Goal: Navigation & Orientation: Find specific page/section

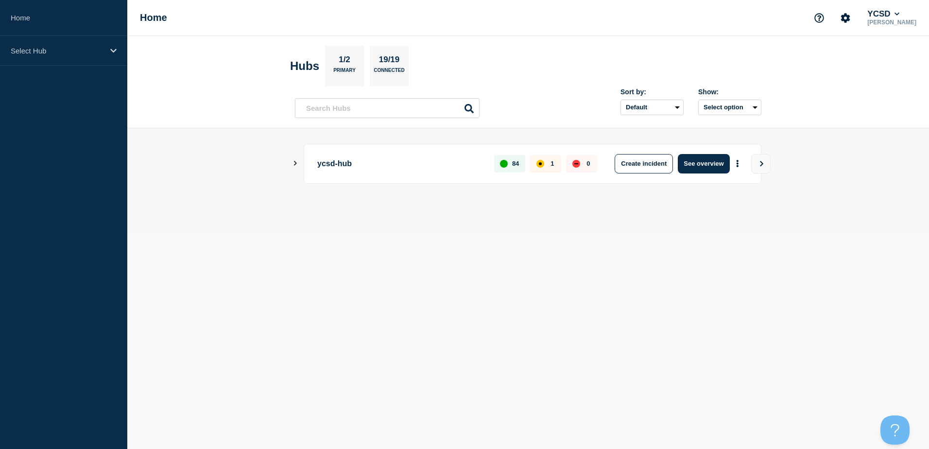
click at [648, 276] on body "Home Select Hub Home YCSD [PERSON_NAME] Hubs 1/2 Primary 19/19 Connected Sort b…" at bounding box center [464, 224] width 929 height 449
click at [291, 162] on main "ycsd-hub 84 1 0 Create incident See overview" at bounding box center [528, 179] width 802 height 103
click at [293, 161] on icon "Show Connected Hubs" at bounding box center [295, 163] width 6 height 5
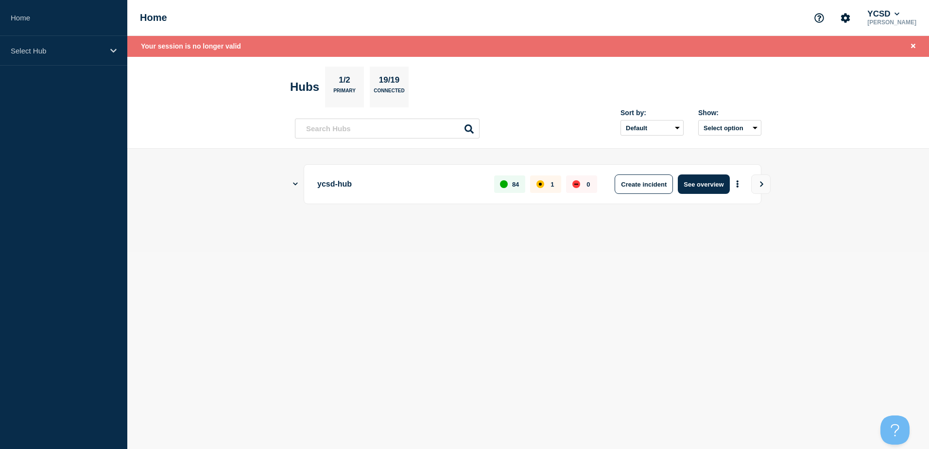
click at [293, 161] on main "ycsd-hub 84 1 0 Create incident See overview" at bounding box center [528, 200] width 802 height 103
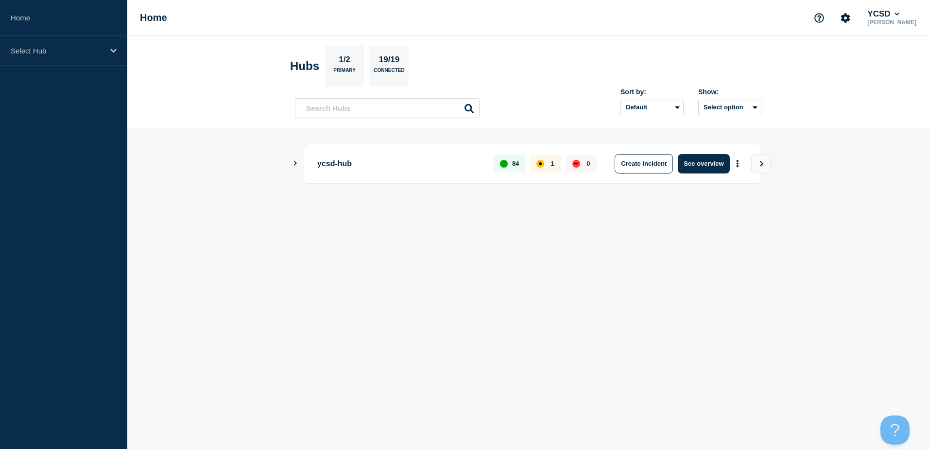
click at [355, 294] on body "Home Select Hub Home YCSD [PERSON_NAME] Hubs 1/2 Primary 19/19 Connected Sort b…" at bounding box center [464, 224] width 929 height 449
